Goal: Navigation & Orientation: Find specific page/section

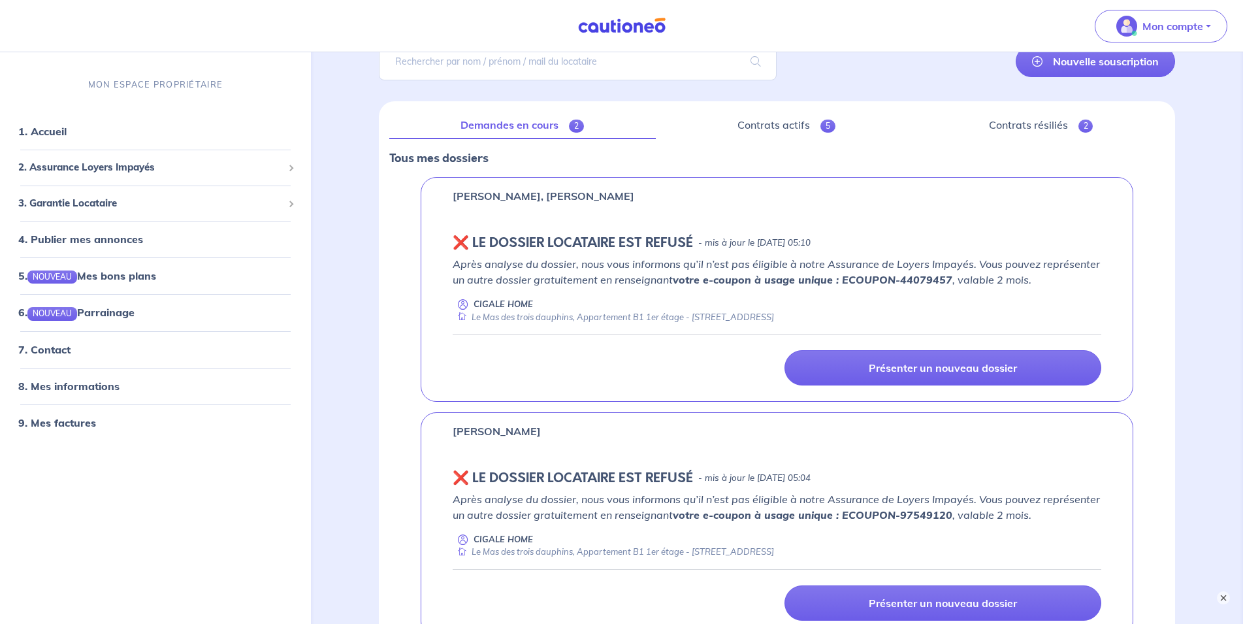
scroll to position [259, 0]
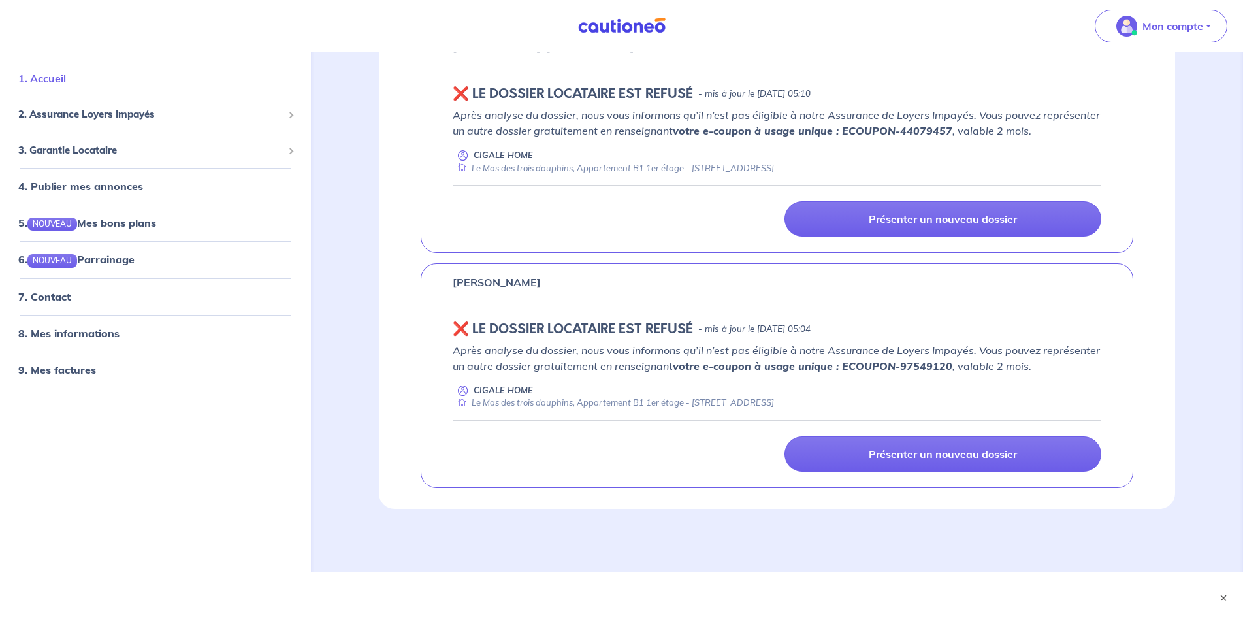
click at [66, 84] on link "1. Accueil" at bounding box center [42, 78] width 48 height 13
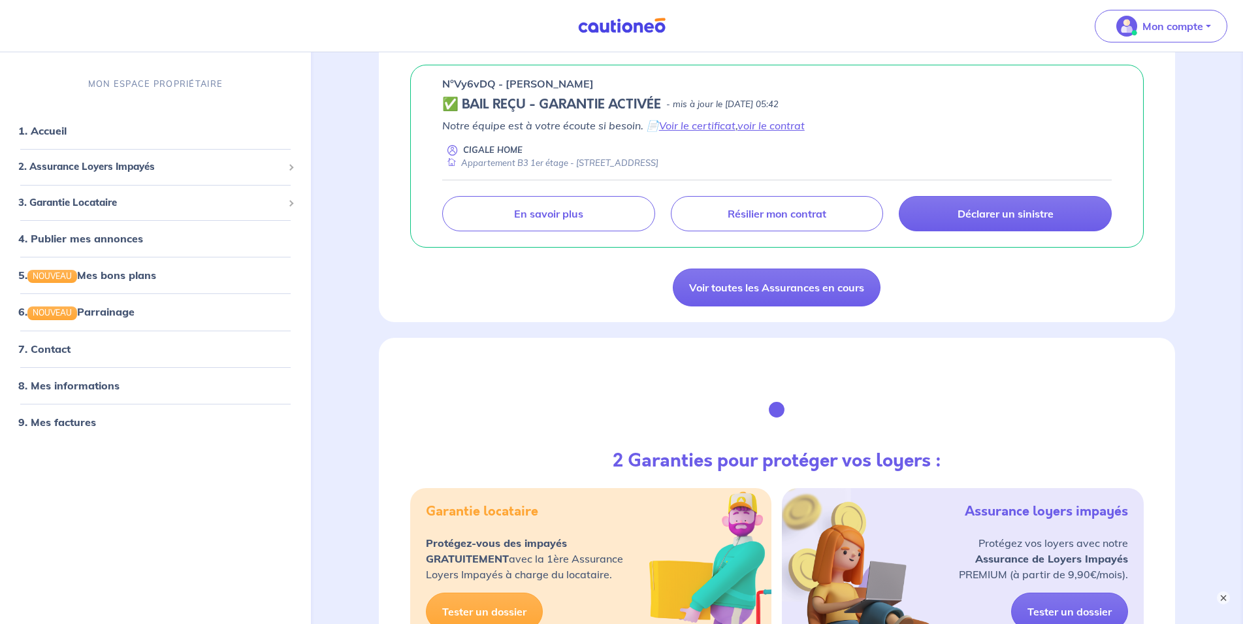
scroll to position [2131, 0]
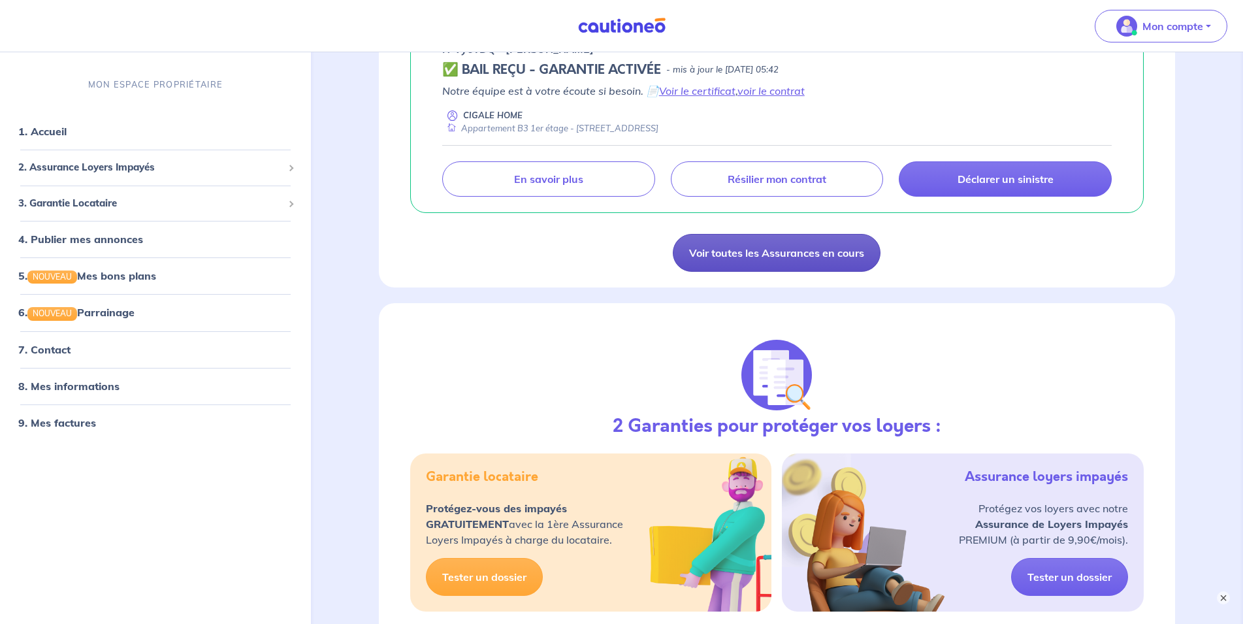
click at [759, 249] on link "Voir toutes les Assurances en cours" at bounding box center [777, 253] width 208 height 38
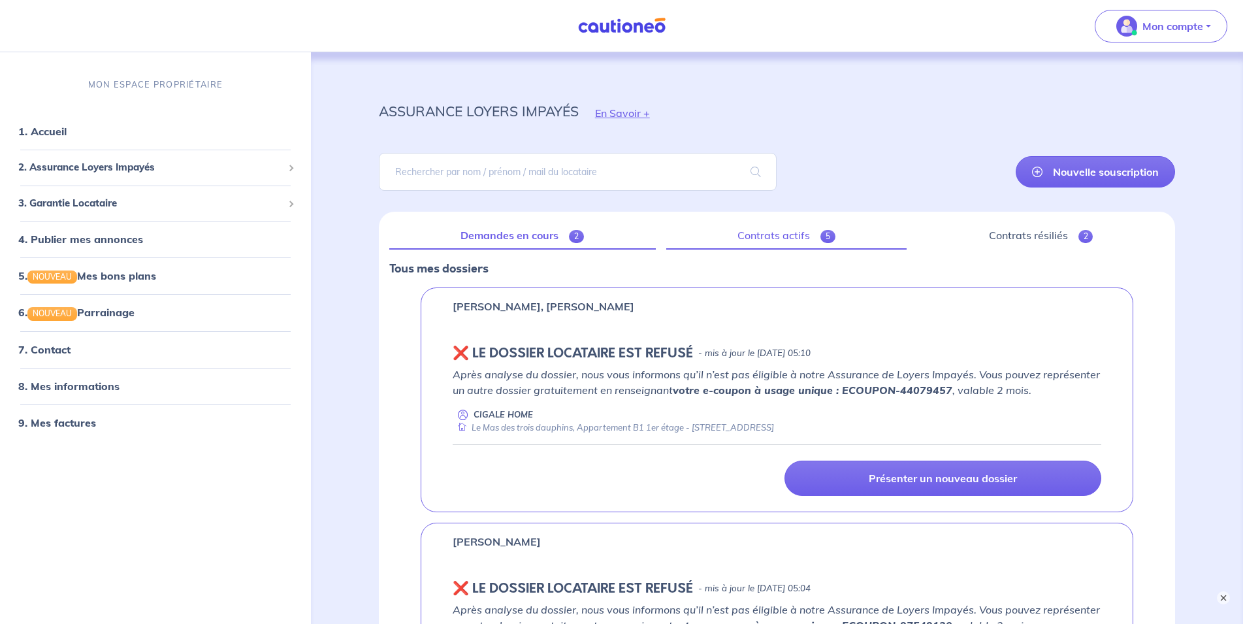
click at [782, 233] on link "Contrats actifs 5" at bounding box center [786, 235] width 241 height 27
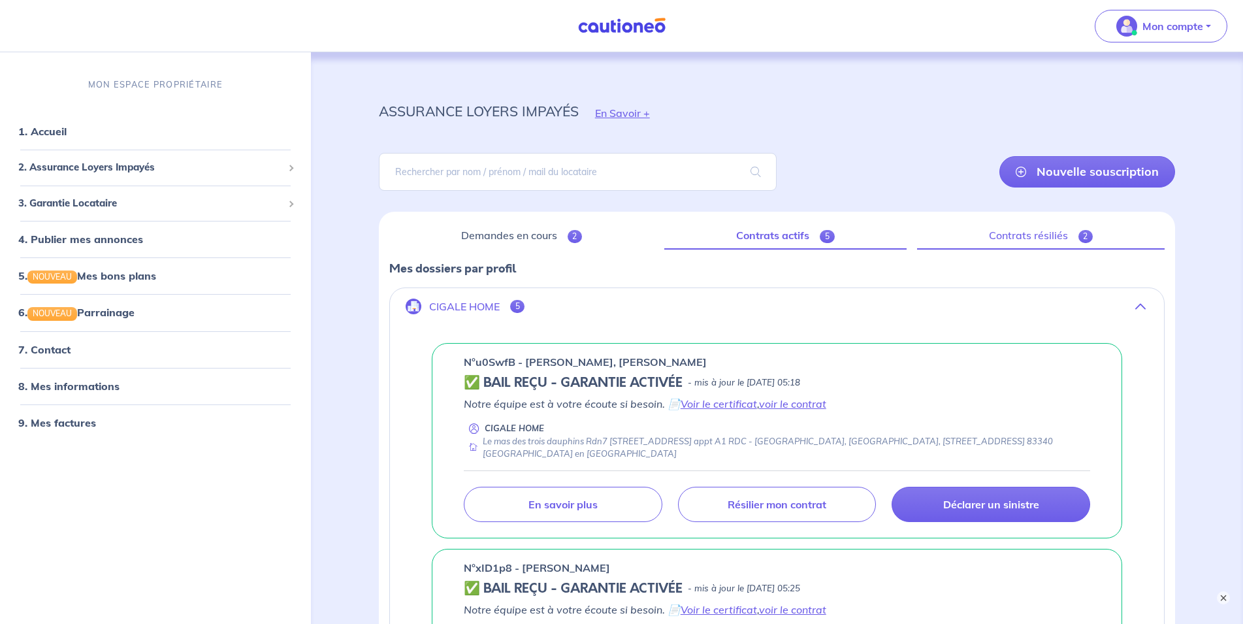
click at [1034, 231] on link "Contrats résiliés 2" at bounding box center [1040, 235] width 247 height 27
